Goal: Information Seeking & Learning: Learn about a topic

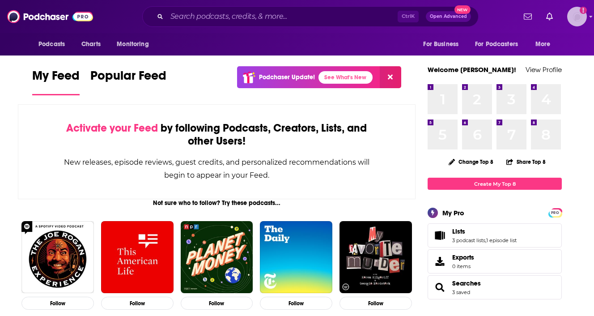
click at [569, 12] on img "Logged in as cfreundlich" at bounding box center [577, 17] width 20 height 20
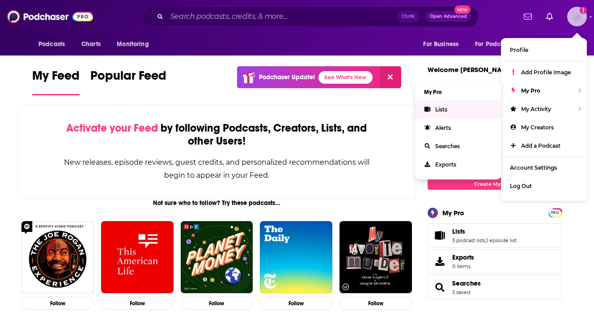
click at [457, 111] on link "Lists" at bounding box center [458, 109] width 86 height 18
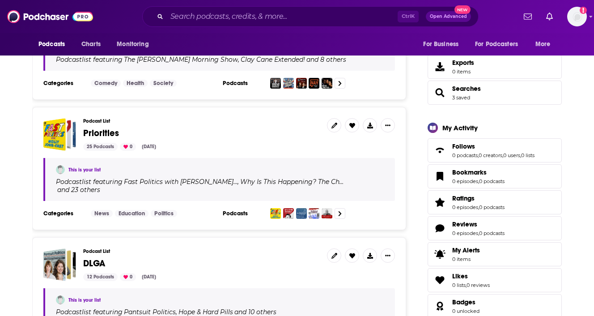
scroll to position [205, 0]
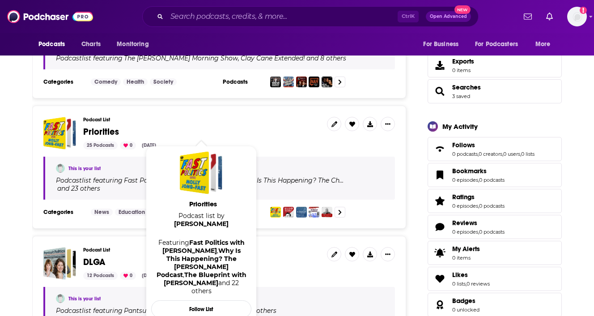
click at [99, 133] on span "Priorities" at bounding box center [101, 131] width 36 height 11
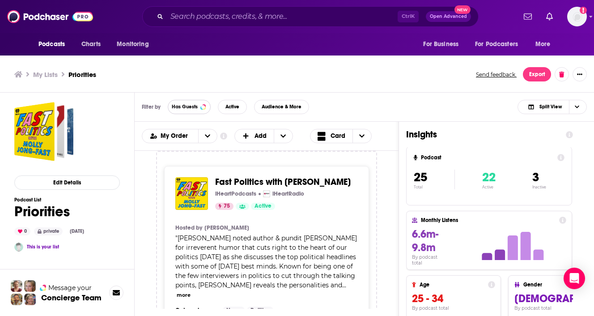
click at [181, 107] on span "Has Guests" at bounding box center [185, 106] width 26 height 5
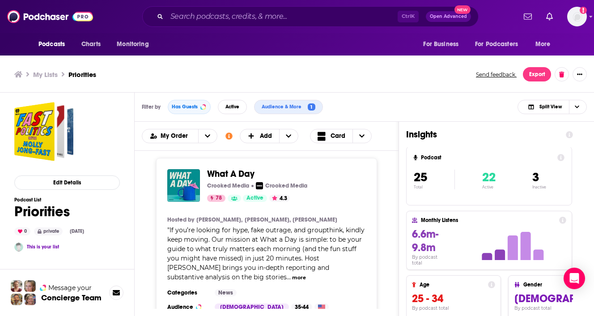
click at [306, 274] on button "more" at bounding box center [299, 278] width 14 height 8
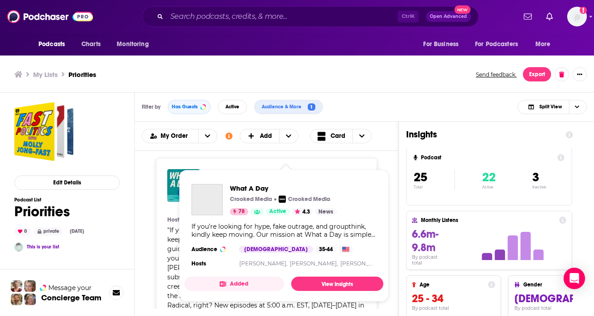
click at [214, 170] on span "What A Day Crooked Media Crooked Media 78 Active 4.3 News If you’re looking for…" at bounding box center [283, 235] width 199 height 132
click at [243, 185] on span "What A Day" at bounding box center [283, 188] width 107 height 8
click at [235, 160] on div "What A Day Crooked Media Crooked Media 78 Active 4.3 Hosted by Jane Coaston, Tr…" at bounding box center [266, 300] width 221 height 285
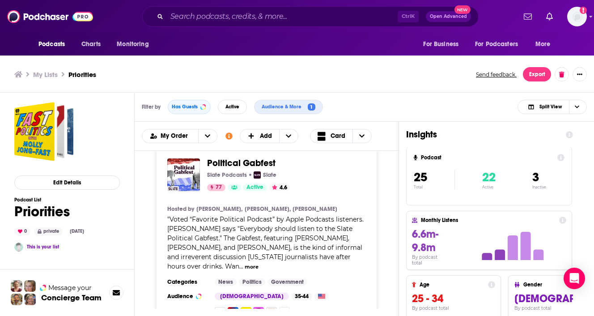
scroll to position [318, 0]
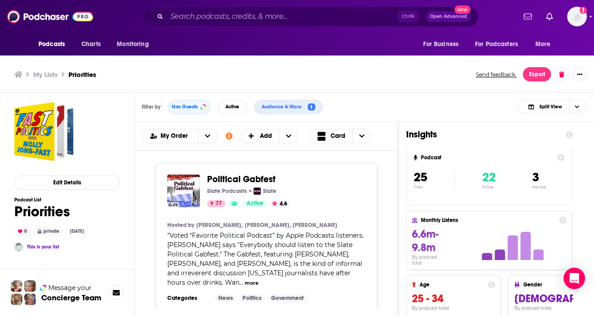
click at [258, 279] on button "more" at bounding box center [251, 283] width 14 height 8
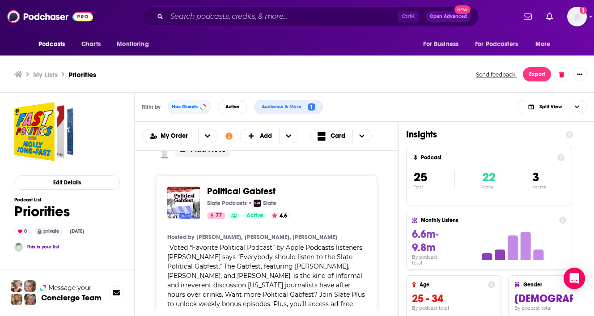
scroll to position [305, 0]
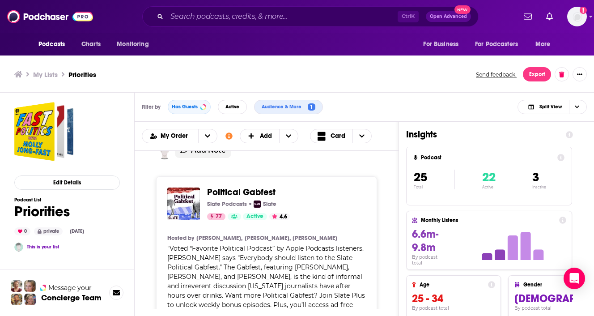
click at [237, 186] on span "Political Gabfest" at bounding box center [241, 191] width 68 height 11
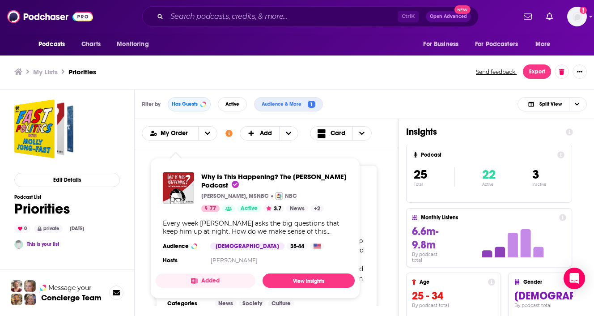
scroll to position [2, 0]
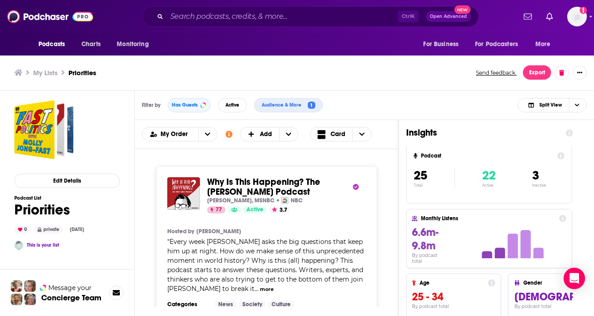
click at [355, 257] on div "" Every week Chris Hayes asks the big questions that keep him up at night. How …" at bounding box center [266, 265] width 198 height 56
click at [274, 285] on button "more" at bounding box center [267, 289] width 14 height 8
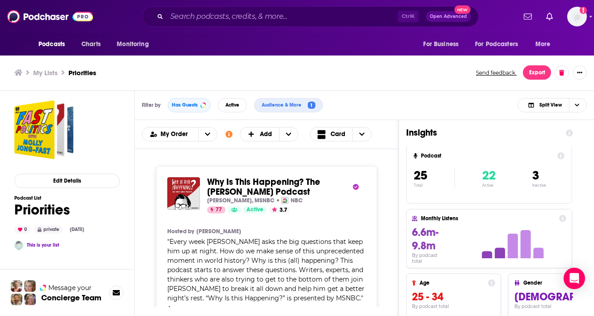
click at [265, 176] on span "Why Is This Happening? The Chris Hayes Podcast" at bounding box center [263, 186] width 113 height 21
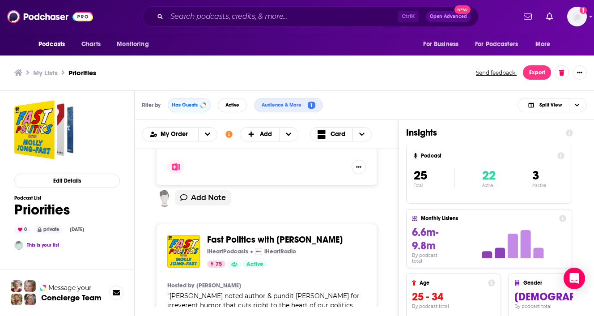
scroll to position [904, 0]
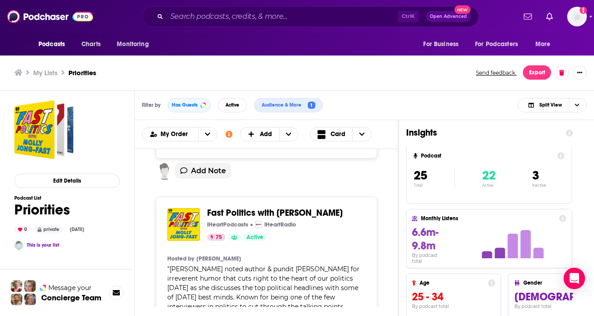
click at [238, 207] on span "Fast Politics with Molly Jong-Fast" at bounding box center [274, 212] width 135 height 11
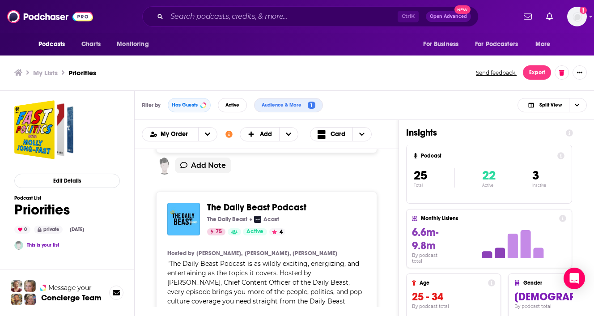
scroll to position [1185, 0]
click at [245, 202] on span "The Daily Beast Podcast" at bounding box center [256, 207] width 99 height 11
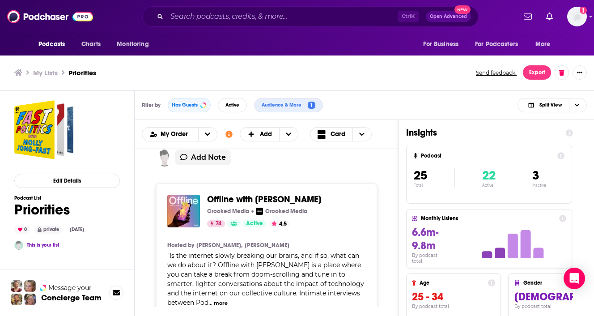
scroll to position [1469, 0]
click at [227, 299] on button "more" at bounding box center [221, 303] width 14 height 8
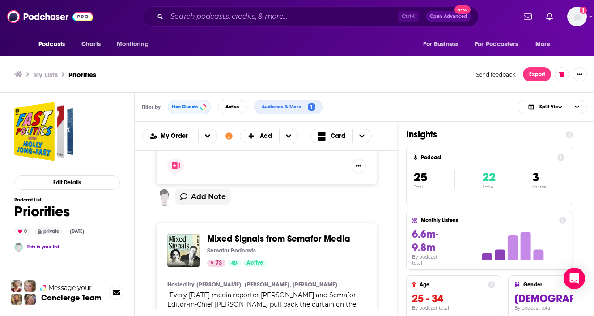
scroll to position [1840, 0]
click at [253, 233] on span "Mixed Signals from Semafor Media" at bounding box center [278, 238] width 143 height 11
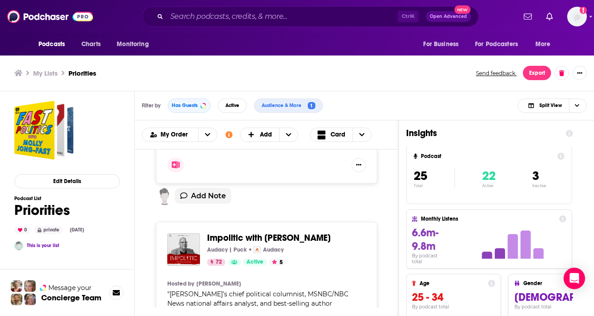
scroll to position [2118, 0]
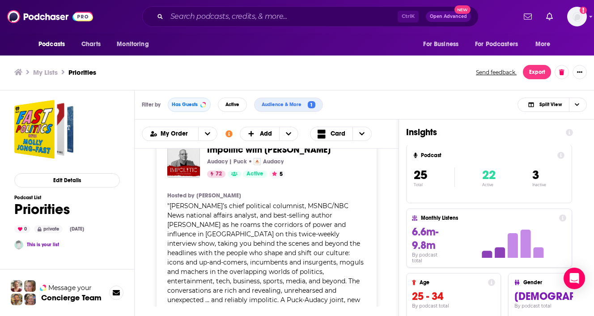
scroll to position [2315, 0]
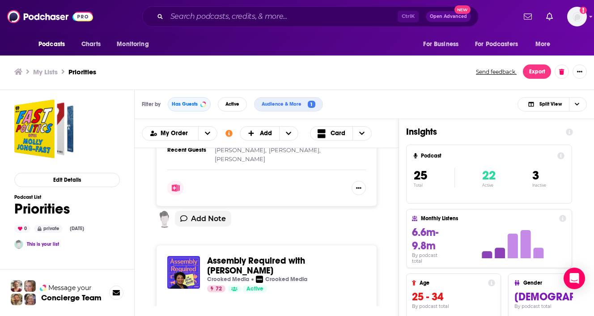
scroll to position [2125, 0]
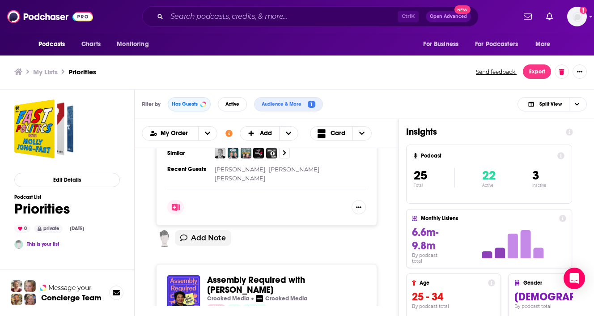
scroll to position [2104, 0]
click at [278, 274] on span "Assembly Required with Stacey Abrams" at bounding box center [256, 284] width 98 height 21
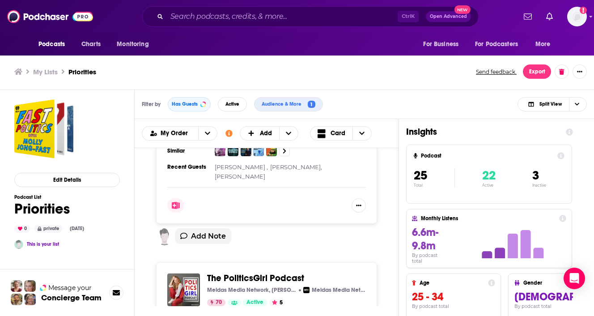
scroll to position [2478, 0]
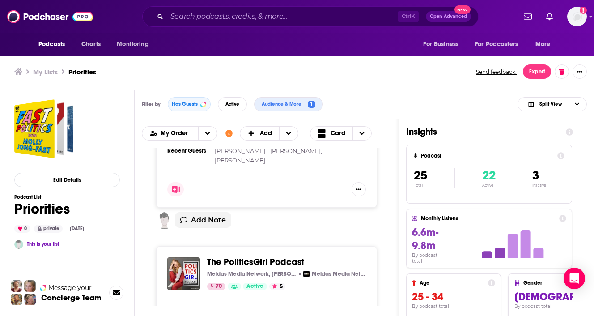
scroll to position [2497, 0]
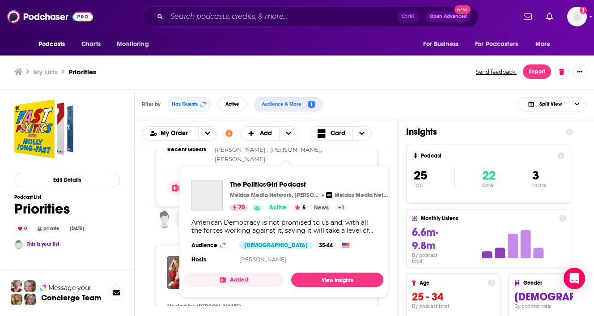
click at [256, 255] on span "The PoliticsGirl Podcast" at bounding box center [255, 260] width 97 height 11
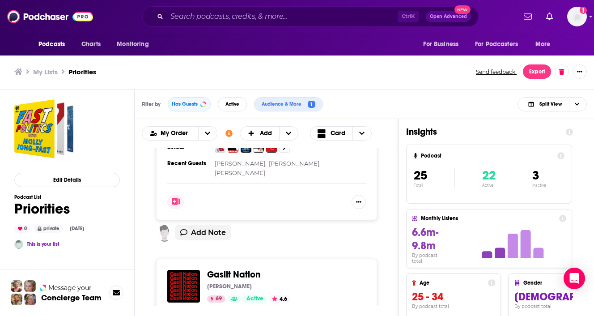
scroll to position [2892, 0]
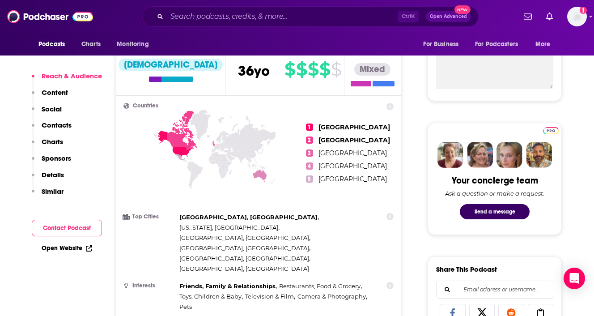
scroll to position [350, 0]
